Goal: Information Seeking & Learning: Learn about a topic

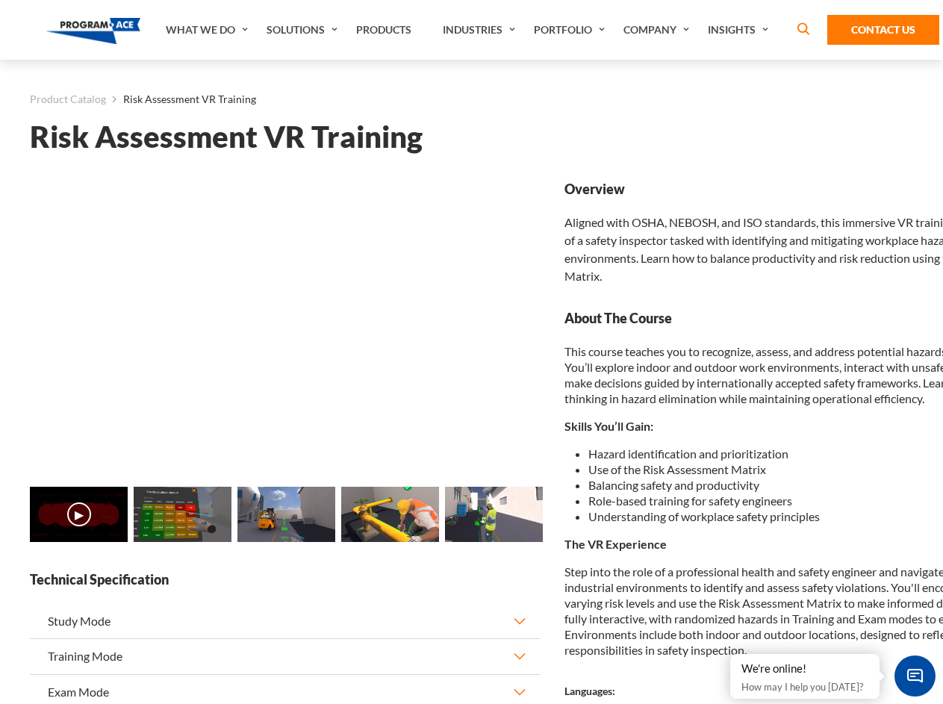
click at [304, 30] on link "Solutions" at bounding box center [304, 30] width 90 height 60
click at [0, 0] on div "AI & Computer Vision Solutions Computer Vision Quality Control AI tools for fas…" at bounding box center [0, 0] width 0 height 0
click at [0, 0] on div "AI & Computer Vision Solutions Virtual Training Solutions Virtual Tour Solution…" at bounding box center [0, 0] width 0 height 0
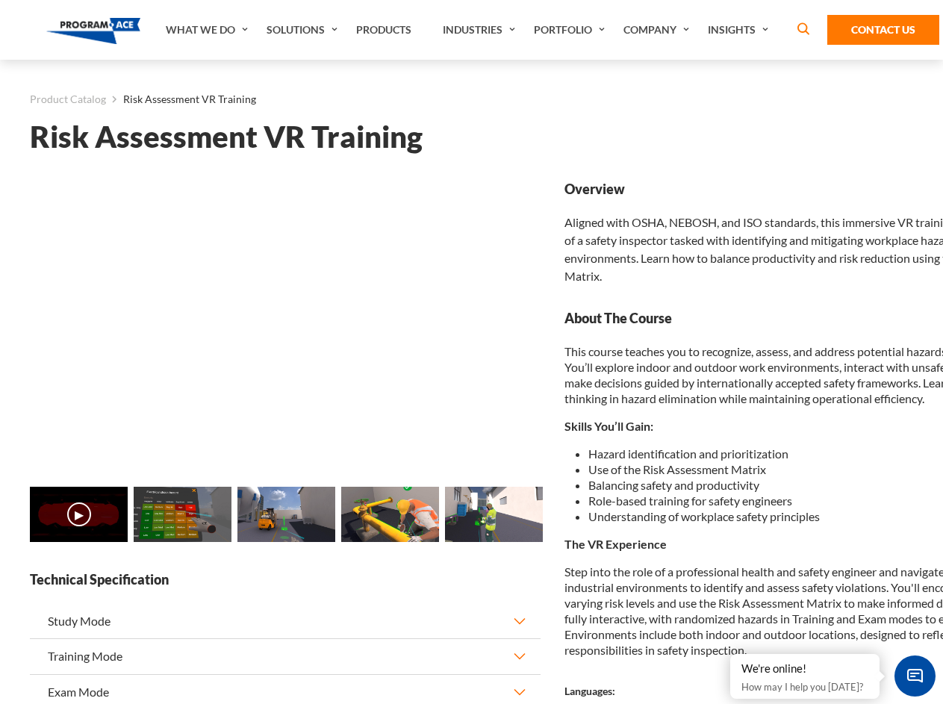
click at [0, 0] on div "AI & Computer Vision Solutions Virtual Training Solutions Virtual Tour Solution…" at bounding box center [0, 0] width 0 height 0
click at [0, 0] on div "AI & Computer Vision Solutions Computer Vision Quality Control AI tools for fas…" at bounding box center [0, 0] width 0 height 0
